Goal: Task Accomplishment & Management: Manage account settings

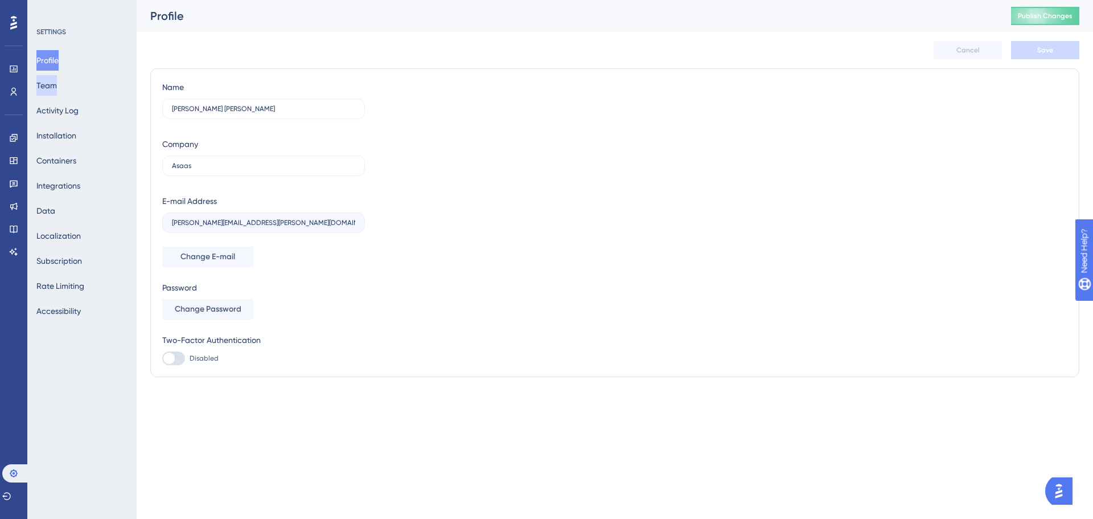
click at [53, 85] on button "Team" at bounding box center [46, 85] width 21 height 21
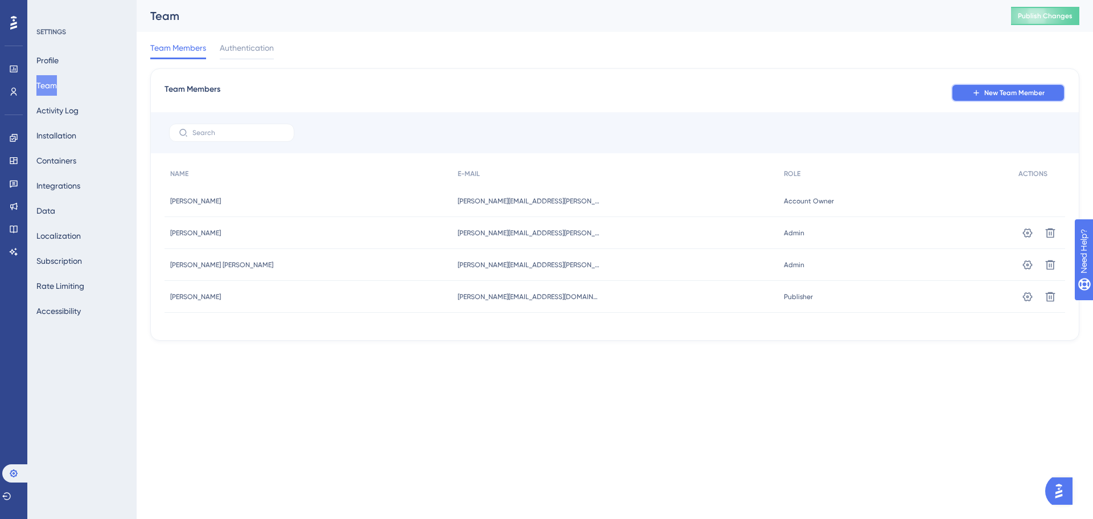
click at [978, 94] on icon at bounding box center [976, 92] width 9 height 9
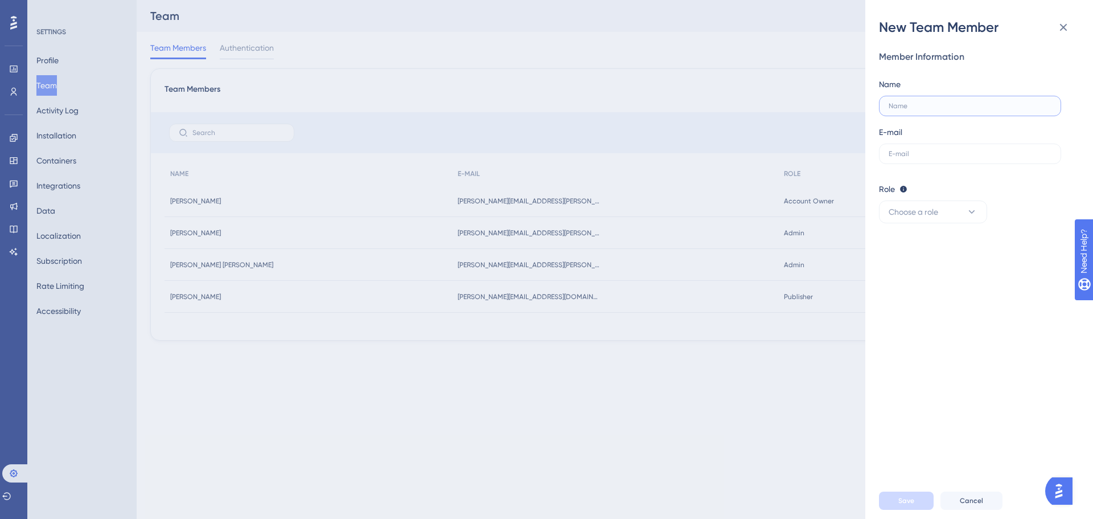
click at [942, 108] on input "text" at bounding box center [970, 106] width 163 height 8
paste input "[EMAIL_ADDRESS][DOMAIN_NAME]"
type input "[EMAIL_ADDRESS][DOMAIN_NAME]"
drag, startPoint x: 1000, startPoint y: 106, endPoint x: 878, endPoint y: 108, distance: 122.4
click at [878, 108] on div "New Team Member Member Information Name [PERSON_NAME][EMAIL_ADDRESS][DOMAIN_NAM…" at bounding box center [980, 259] width 228 height 519
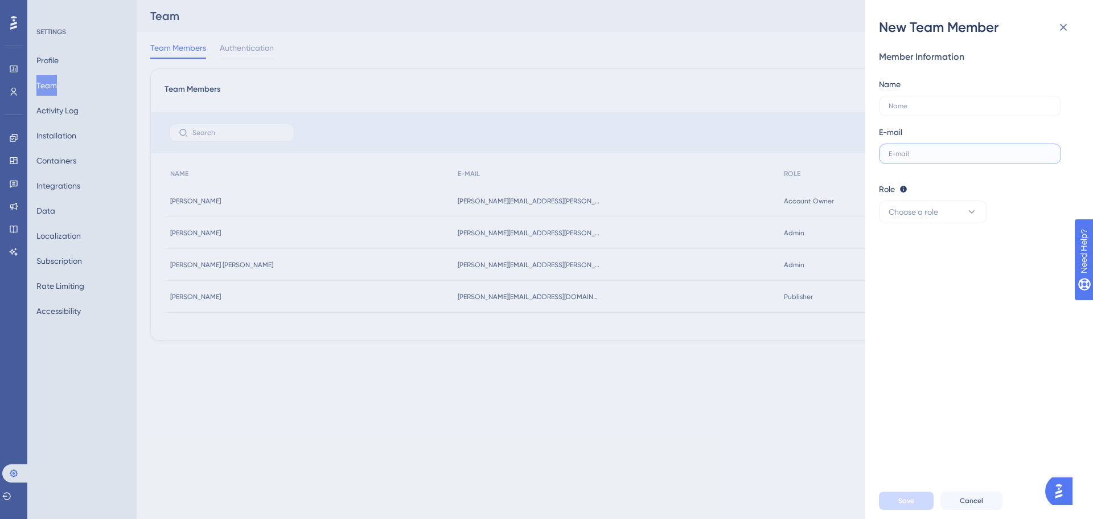
click at [899, 151] on input "text" at bounding box center [970, 154] width 163 height 8
paste input "[EMAIL_ADDRESS][DOMAIN_NAME]"
type input "[EMAIL_ADDRESS][DOMAIN_NAME]"
click at [904, 104] on input "text" at bounding box center [970, 106] width 163 height 8
type input "[PERSON_NAME]"
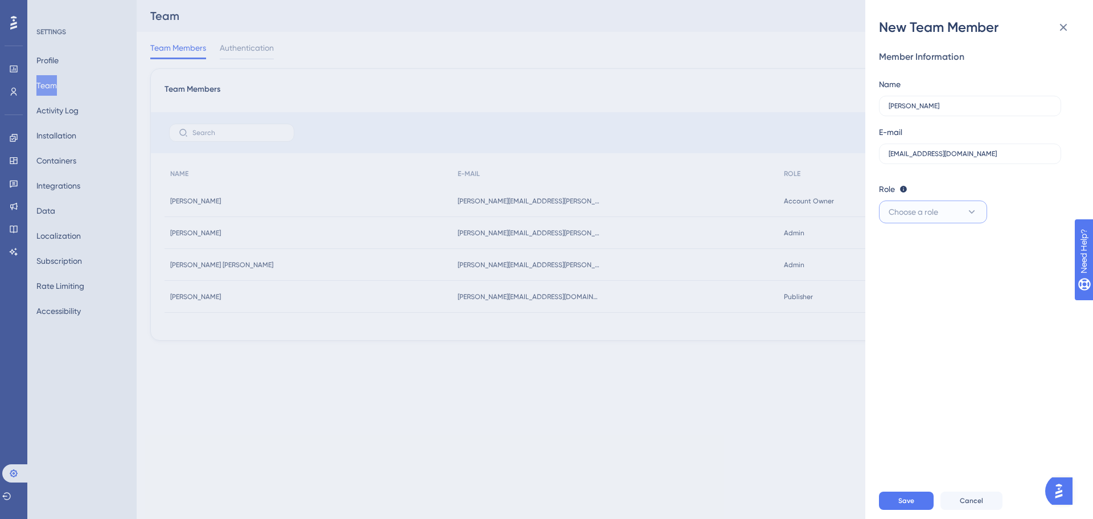
click at [904, 212] on span "Choose a role" at bounding box center [914, 212] width 50 height 14
click at [909, 251] on span "Admin" at bounding box center [907, 247] width 23 height 14
click at [904, 500] on span "Save" at bounding box center [907, 500] width 16 height 9
